Goal: Entertainment & Leisure: Consume media (video, audio)

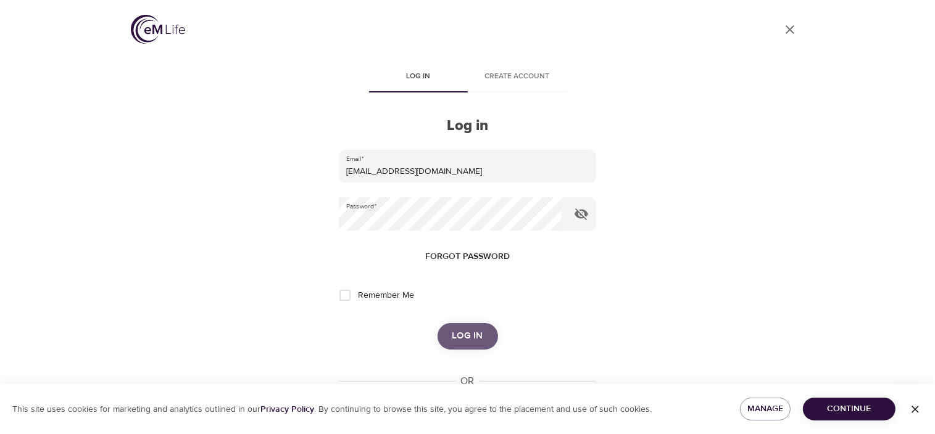
click at [455, 339] on span "Log in" at bounding box center [467, 336] width 31 height 16
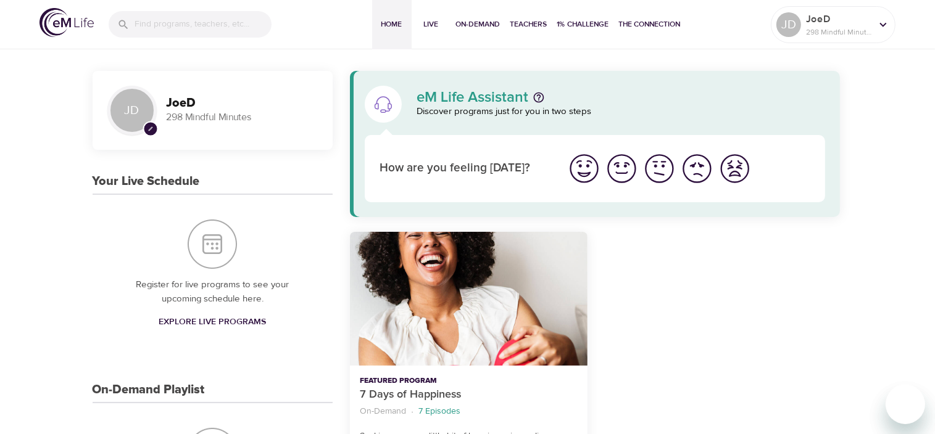
click at [205, 103] on h3 "JoeD" at bounding box center [242, 103] width 151 height 14
click at [179, 19] on input "search" at bounding box center [202, 24] width 137 height 27
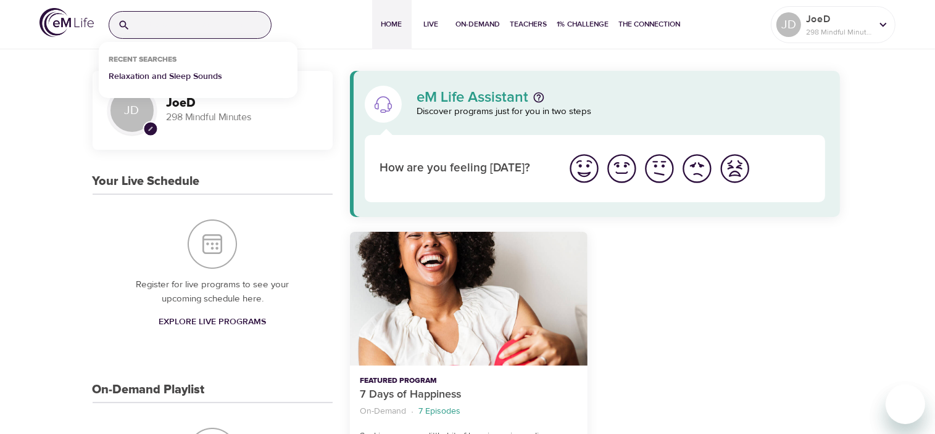
click at [154, 76] on p "Relaxation and Sleep Sounds" at bounding box center [166, 79] width 114 height 18
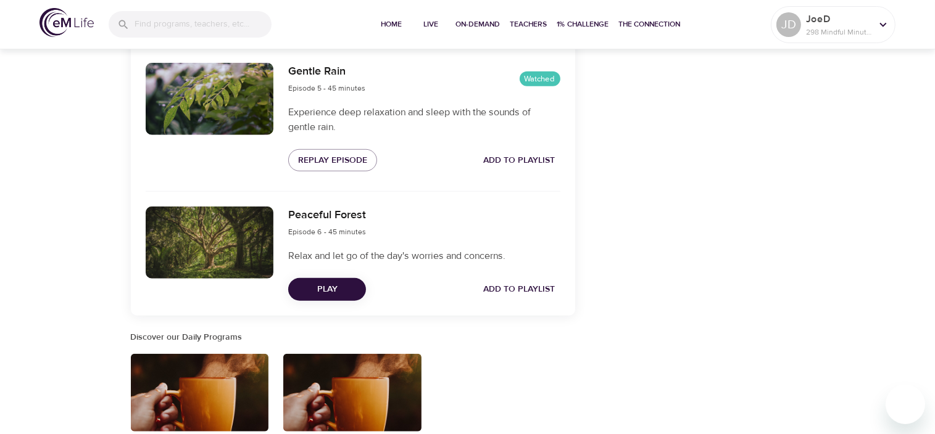
scroll to position [779, 0]
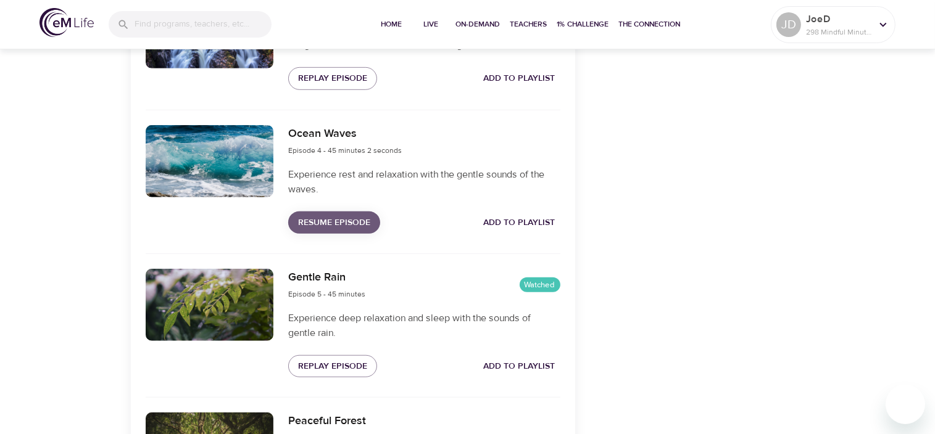
click at [326, 231] on span "Resume Episode" at bounding box center [334, 222] width 72 height 15
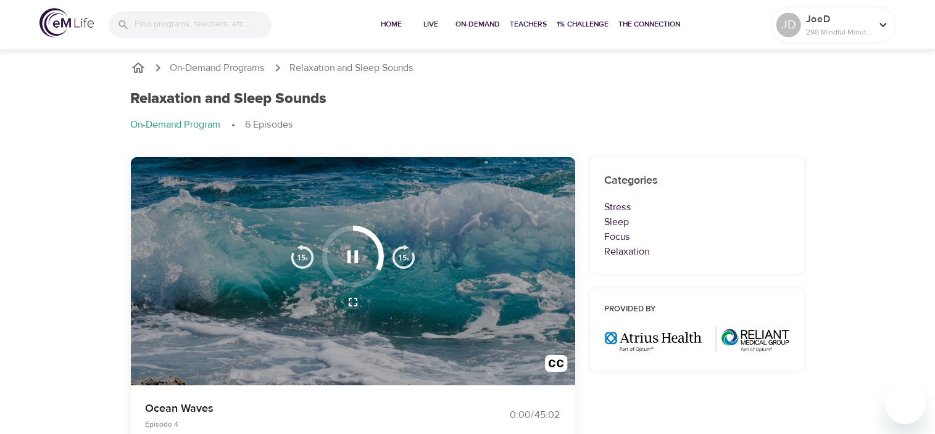
scroll to position [0, 0]
